Goal: Browse casually: Explore the website without a specific task or goal

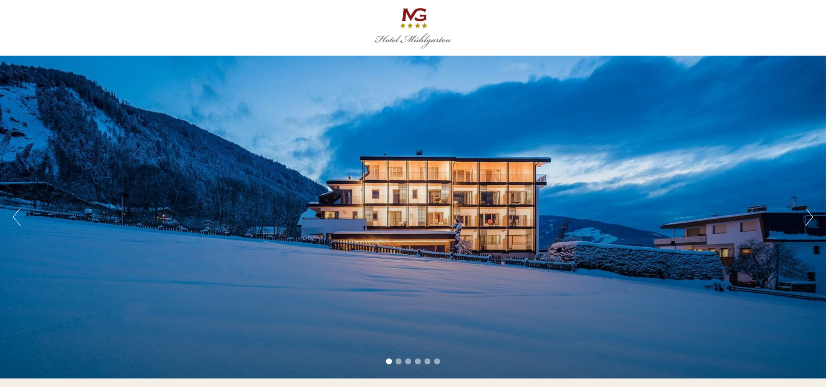
click at [811, 215] on button "Next" at bounding box center [810, 217] width 8 height 19
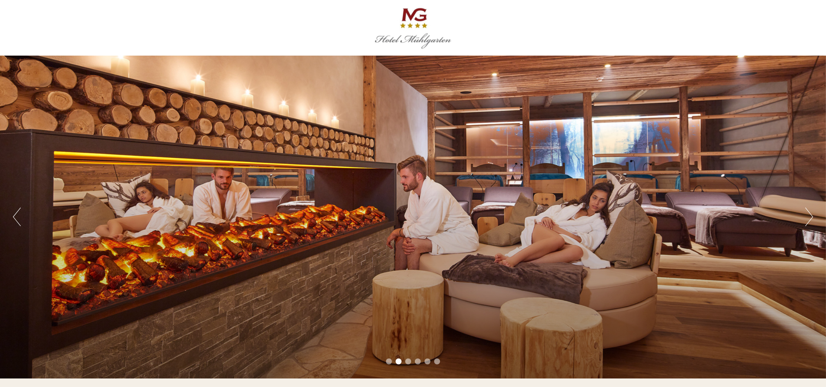
click at [811, 215] on button "Next" at bounding box center [810, 217] width 8 height 19
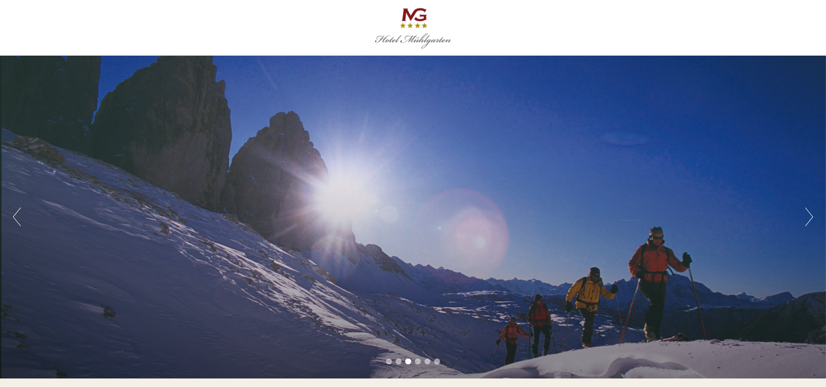
click at [811, 215] on button "Next" at bounding box center [810, 217] width 8 height 19
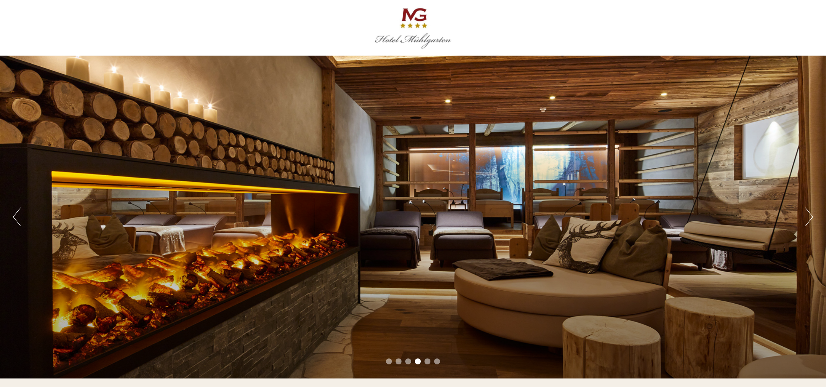
click at [811, 215] on button "Next" at bounding box center [810, 217] width 8 height 19
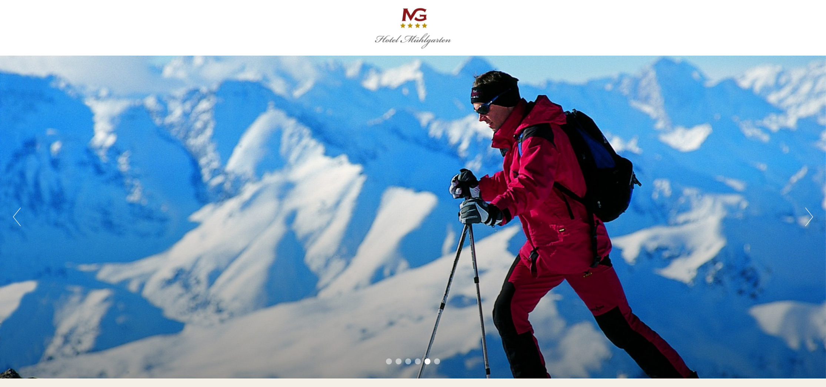
click at [811, 215] on button "Next" at bounding box center [810, 217] width 8 height 19
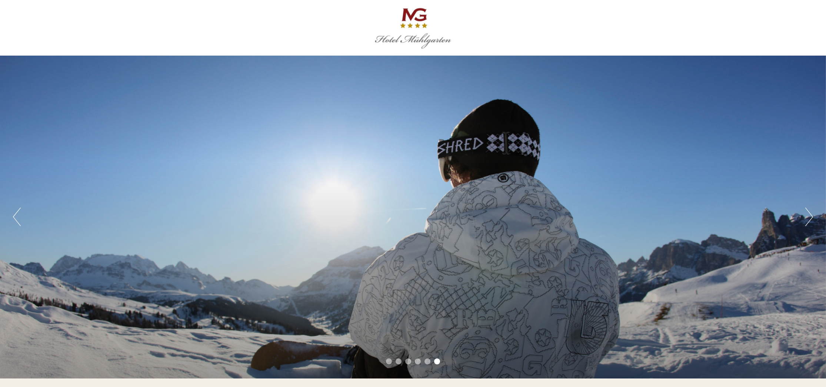
click at [811, 215] on button "Next" at bounding box center [810, 217] width 8 height 19
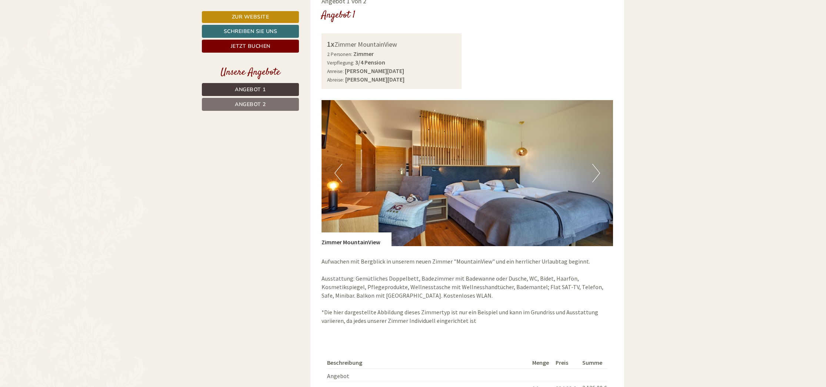
scroll to position [579, 0]
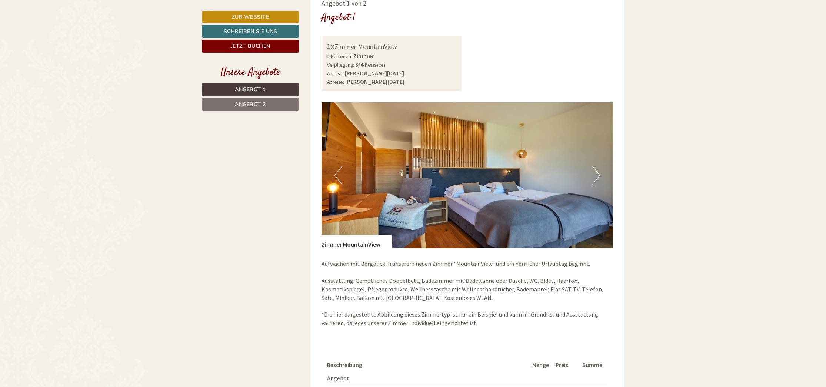
click at [597, 172] on button "Next" at bounding box center [597, 175] width 8 height 19
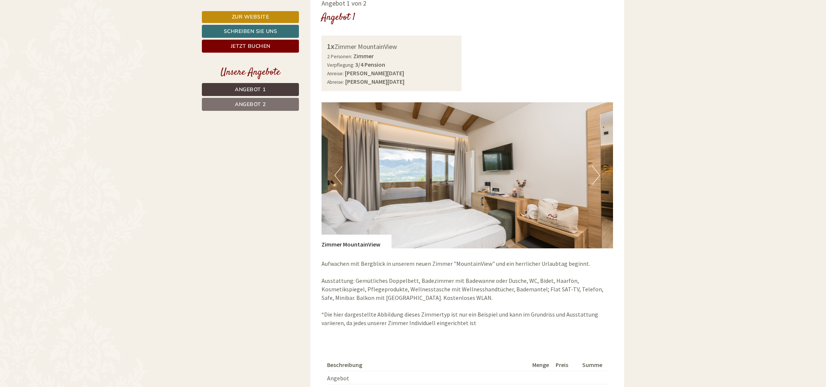
click at [597, 172] on button "Next" at bounding box center [597, 175] width 8 height 19
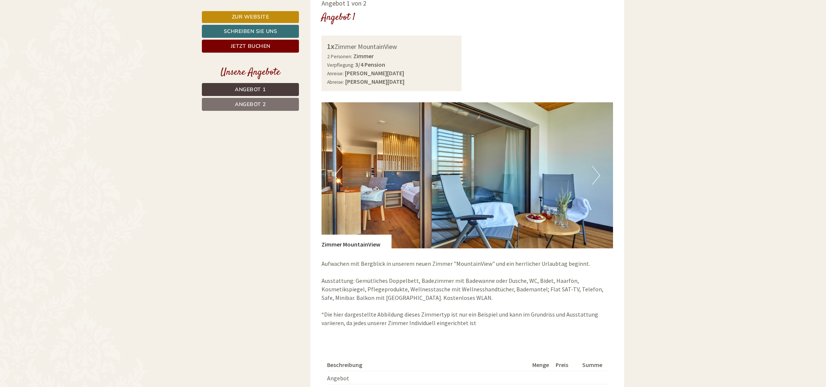
click at [597, 172] on button "Next" at bounding box center [597, 175] width 8 height 19
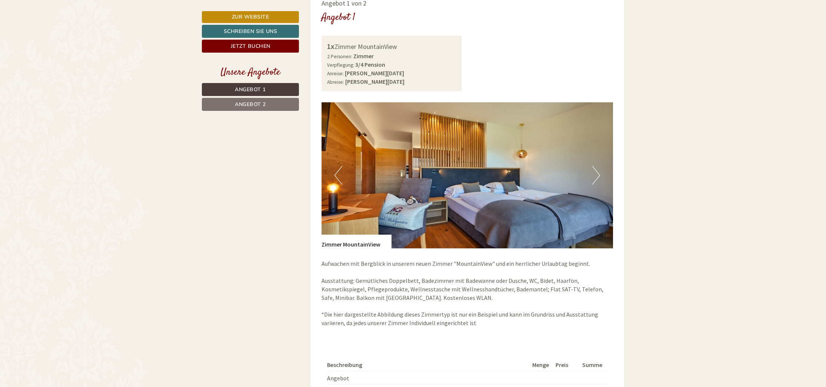
click at [597, 172] on button "Next" at bounding box center [597, 175] width 8 height 19
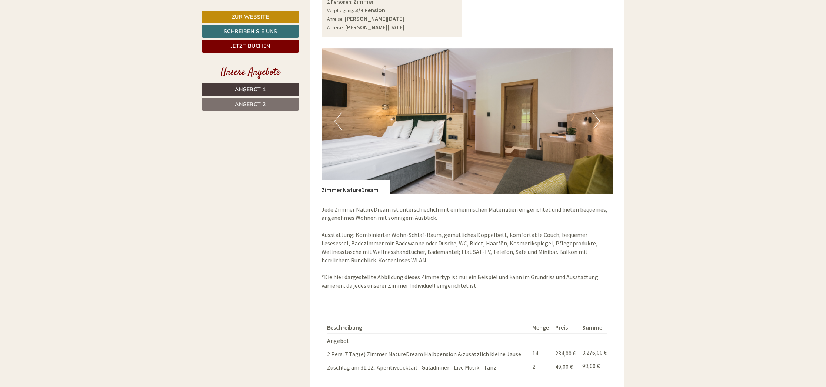
scroll to position [1148, 0]
click at [599, 118] on button "Next" at bounding box center [597, 121] width 8 height 19
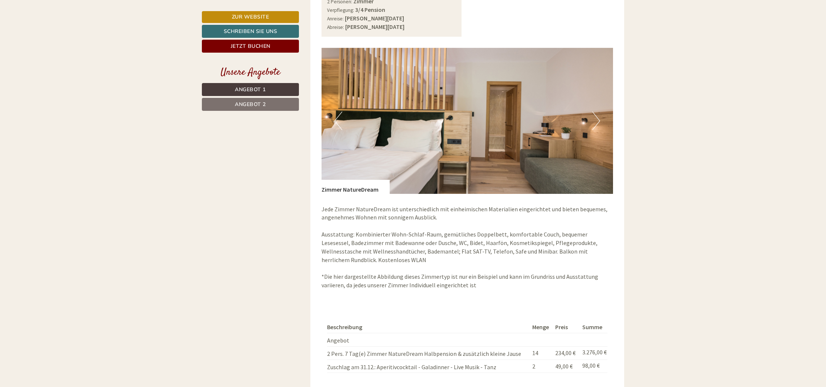
click at [599, 118] on button "Next" at bounding box center [597, 121] width 8 height 19
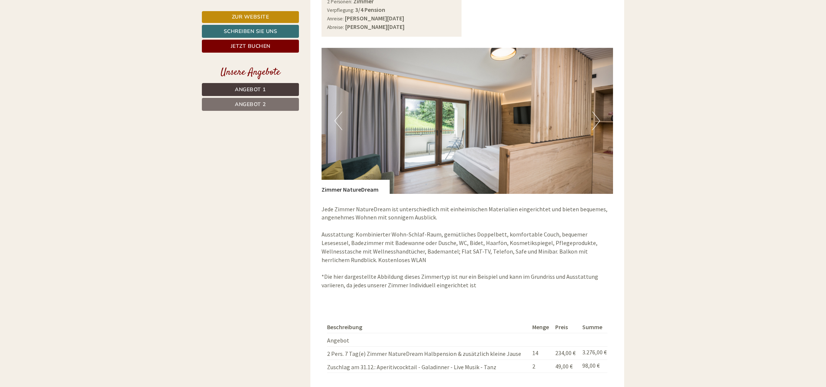
click at [599, 118] on button "Next" at bounding box center [597, 121] width 8 height 19
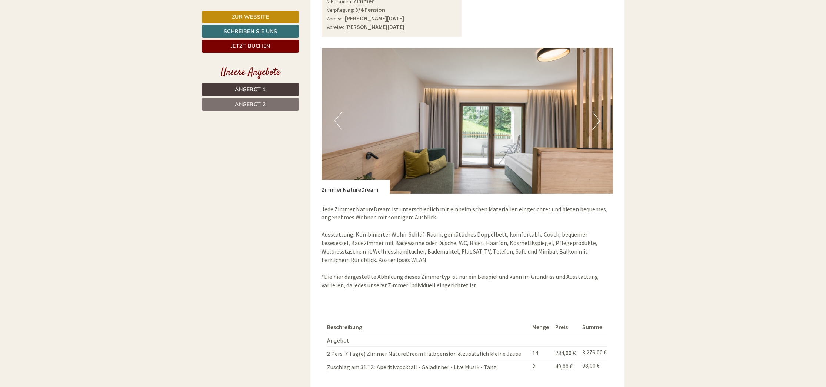
click at [599, 118] on button "Next" at bounding box center [597, 121] width 8 height 19
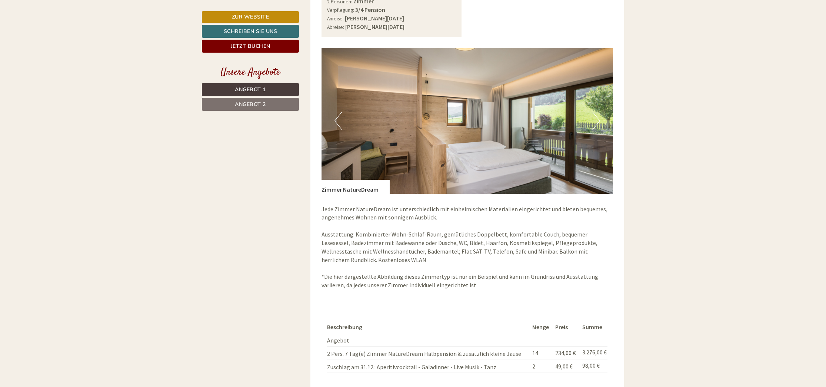
click at [599, 118] on button "Next" at bounding box center [597, 121] width 8 height 19
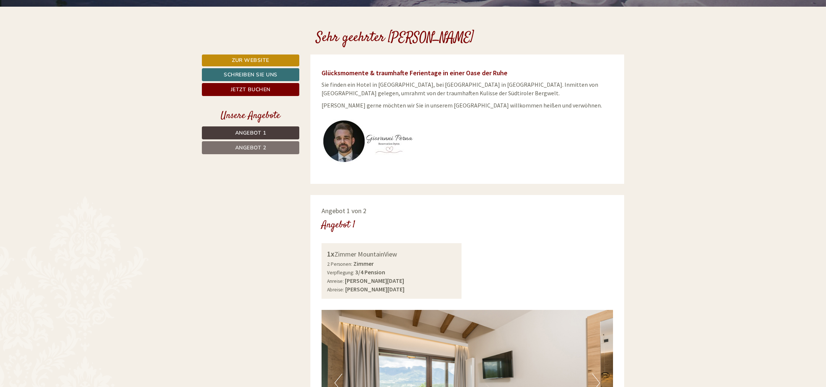
scroll to position [372, 0]
